Goal: Navigation & Orientation: Find specific page/section

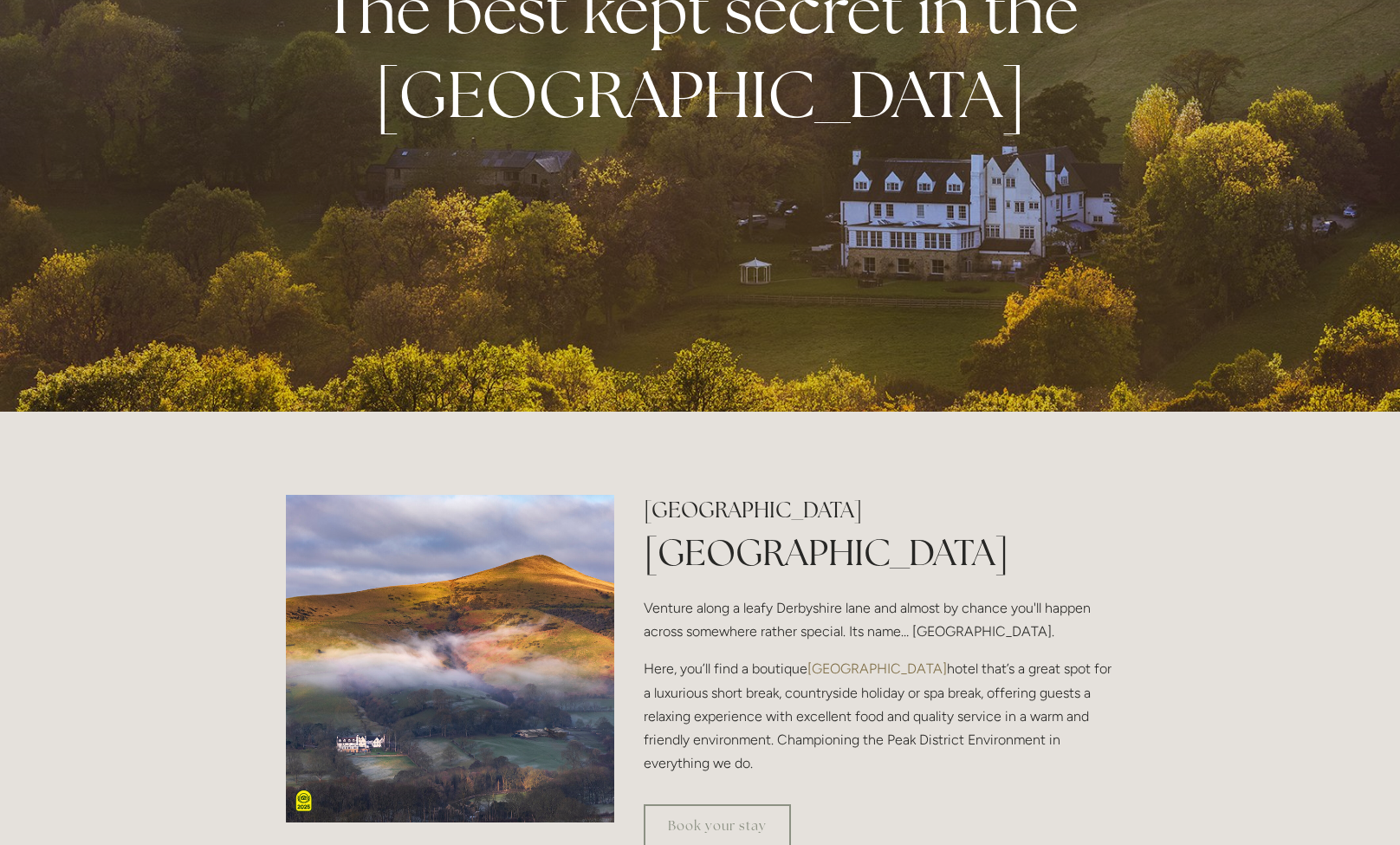
scroll to position [494, 0]
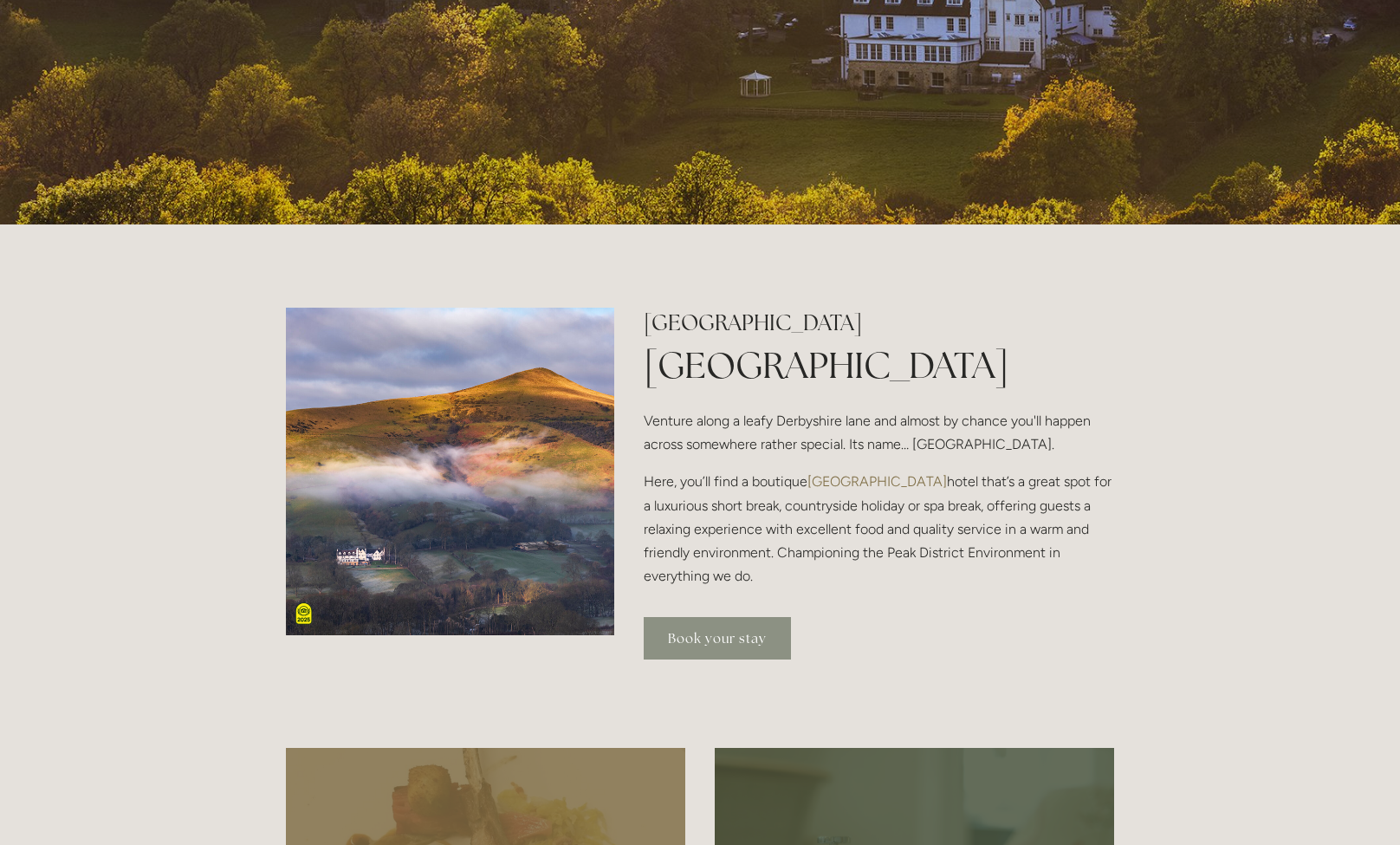
click at [745, 650] on link "Book your stay" at bounding box center [717, 638] width 148 height 42
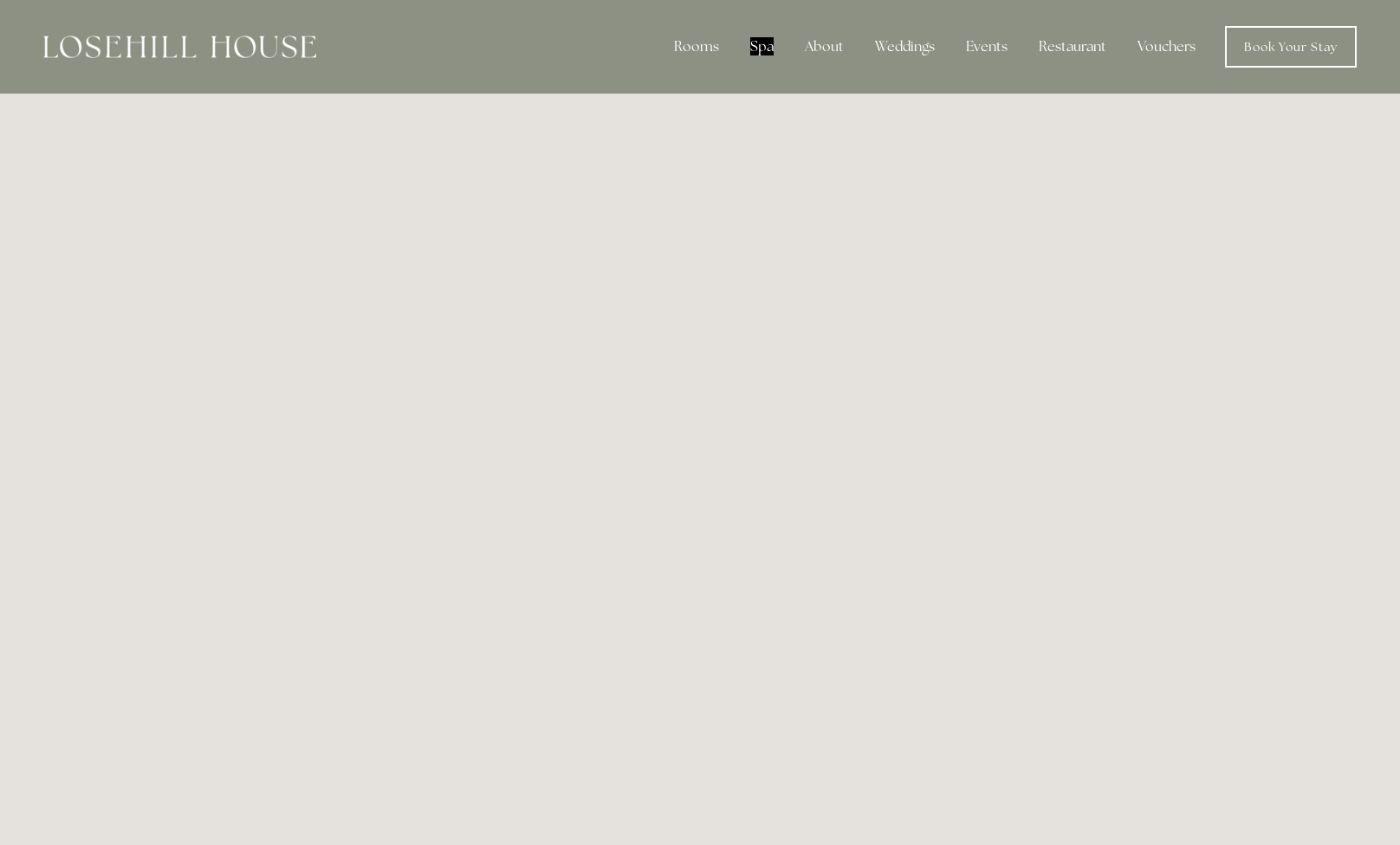
drag, startPoint x: 764, startPoint y: 96, endPoint x: 812, endPoint y: 3, distance: 104.7
click at [0, 0] on header "Rooms Rooms Your Stay Book a stay Offers Spa" at bounding box center [700, 47] width 1400 height 94
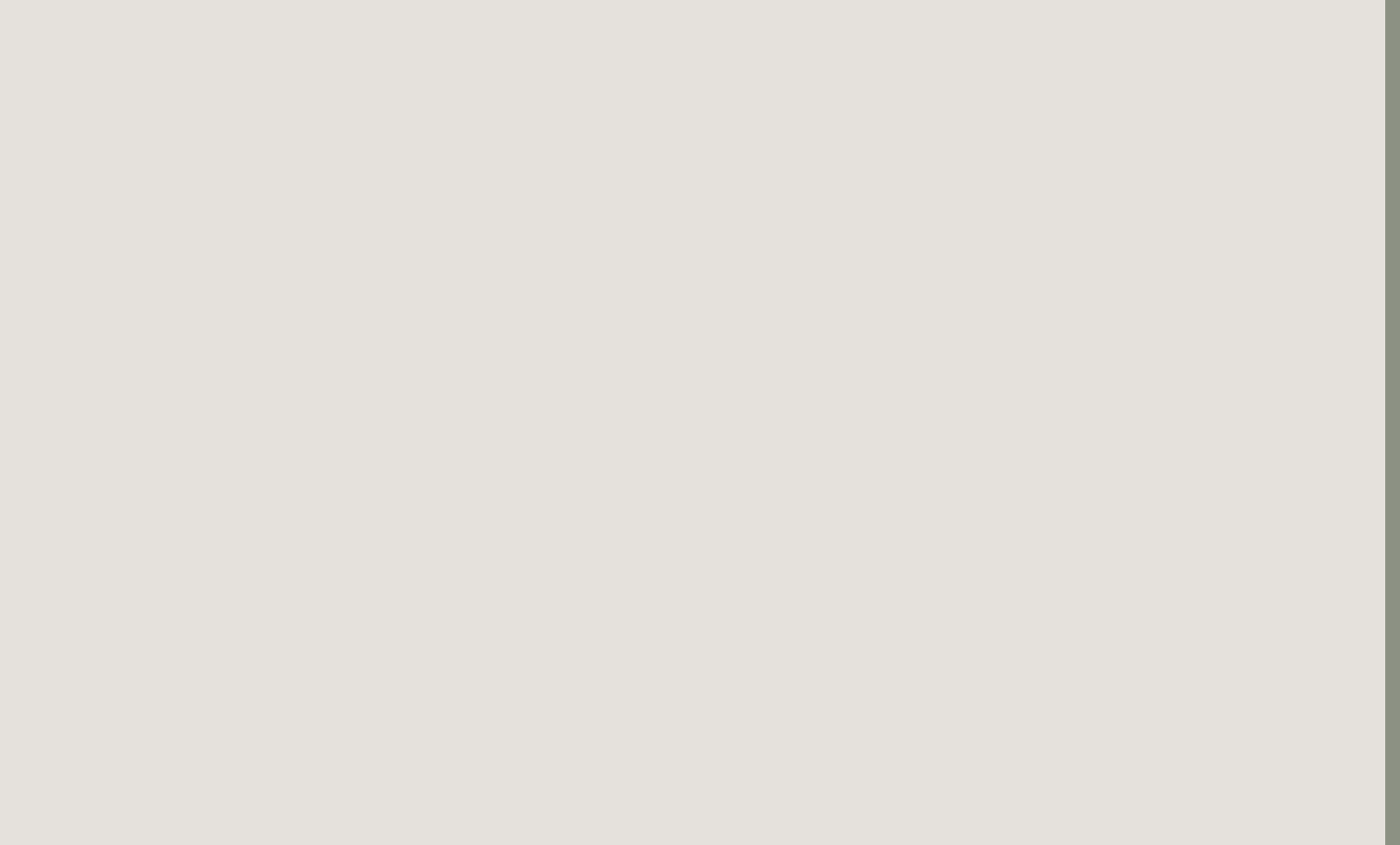
scroll to position [627, 14]
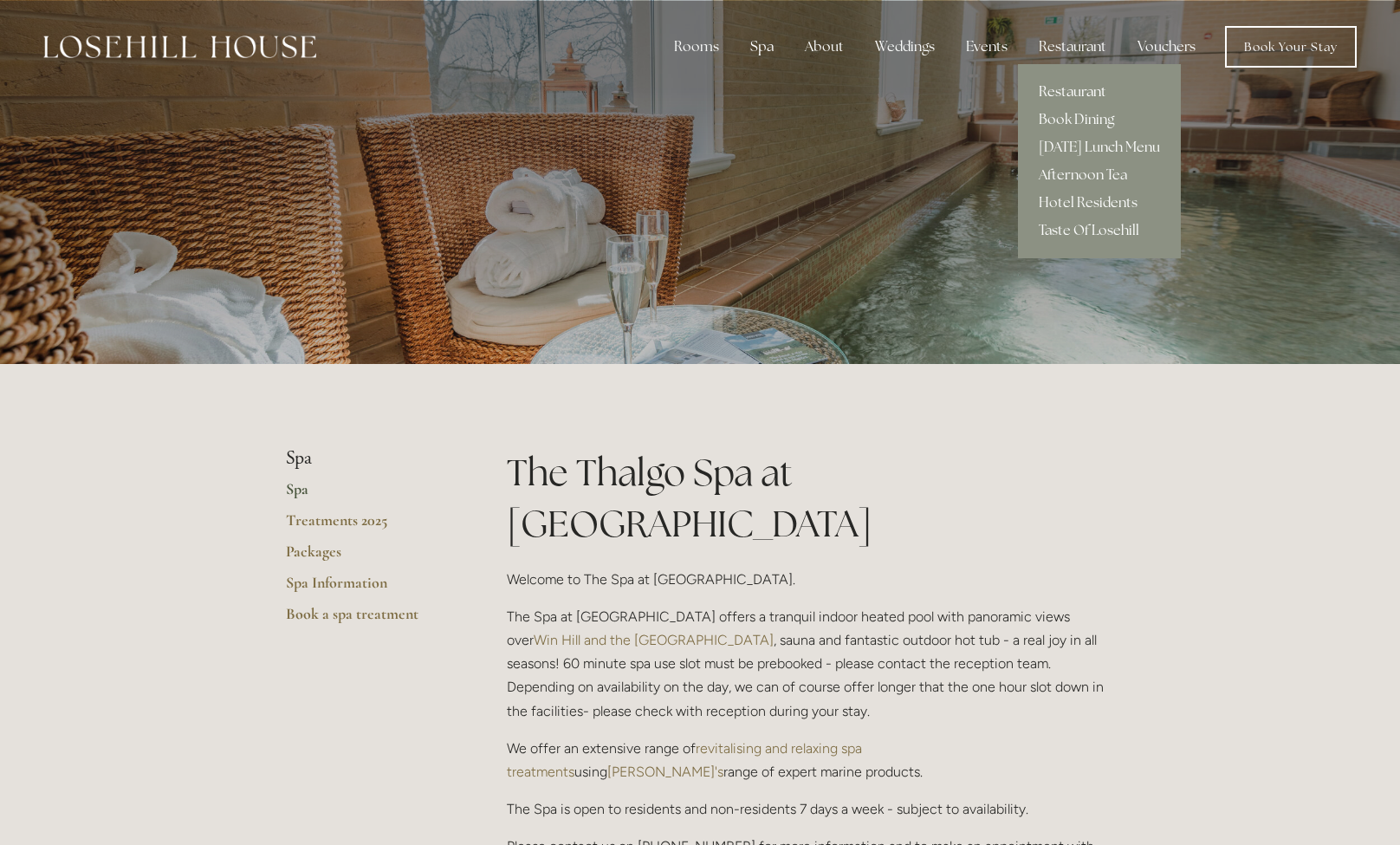
click at [1065, 89] on link "Restaurant" at bounding box center [1099, 92] width 163 height 28
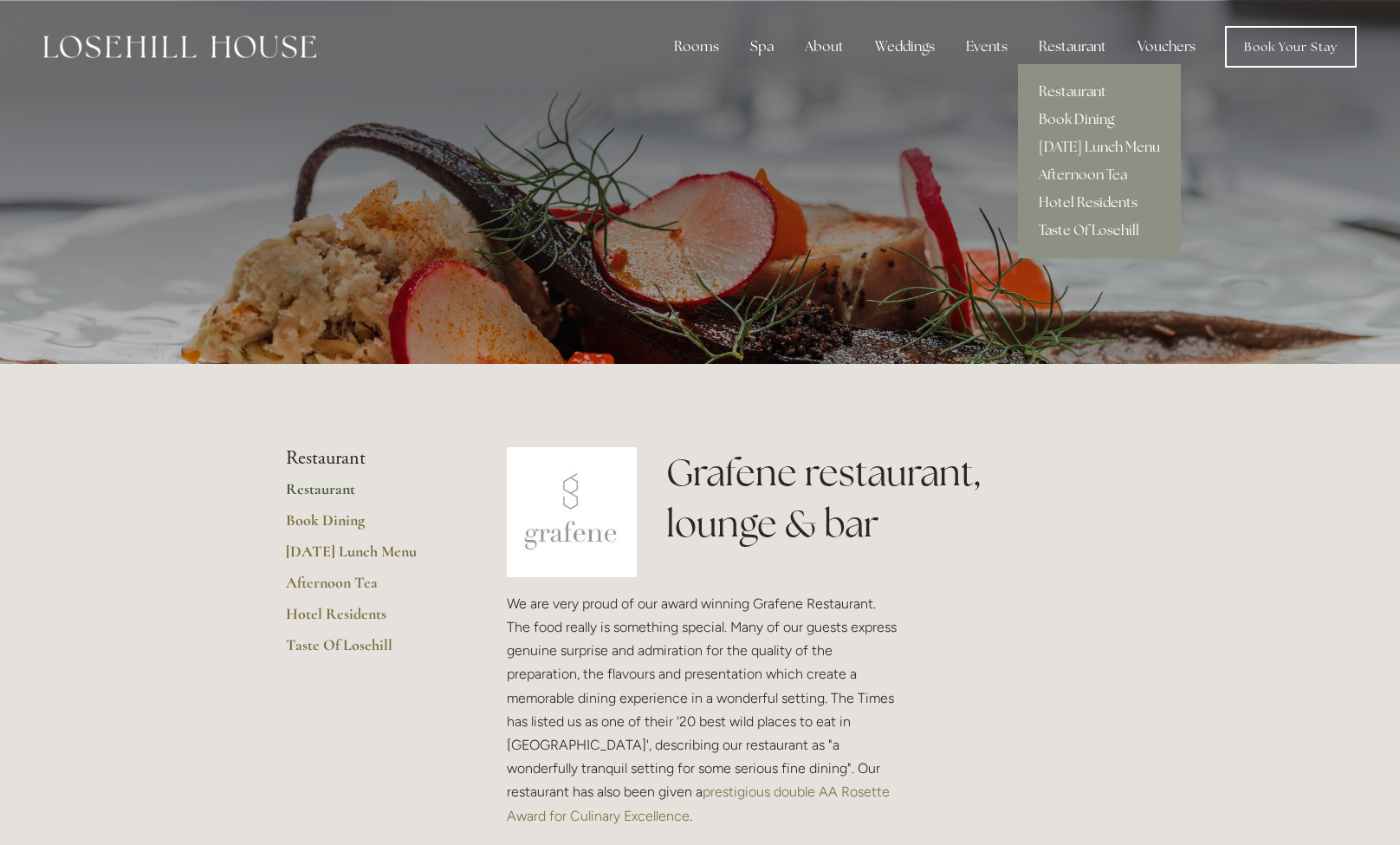
click at [1083, 141] on link "[DATE] Lunch Menu" at bounding box center [1099, 147] width 163 height 28
